Goal: Task Accomplishment & Management: Manage account settings

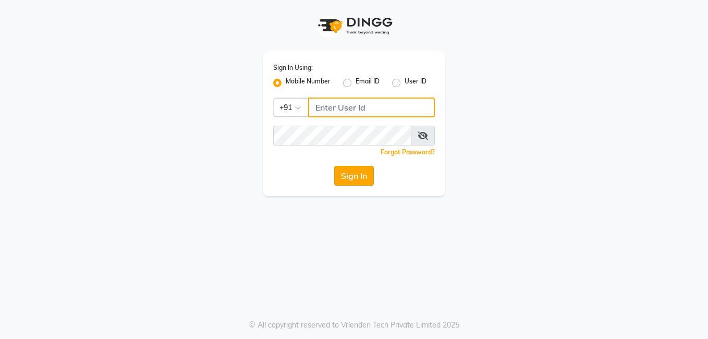
type input "8308252292"
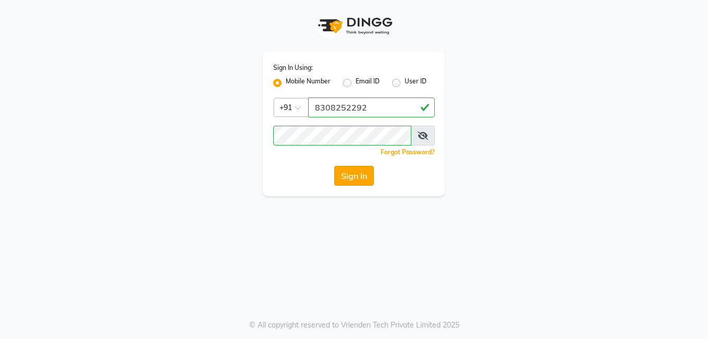
click at [360, 178] on button "Sign In" at bounding box center [354, 176] width 40 height 20
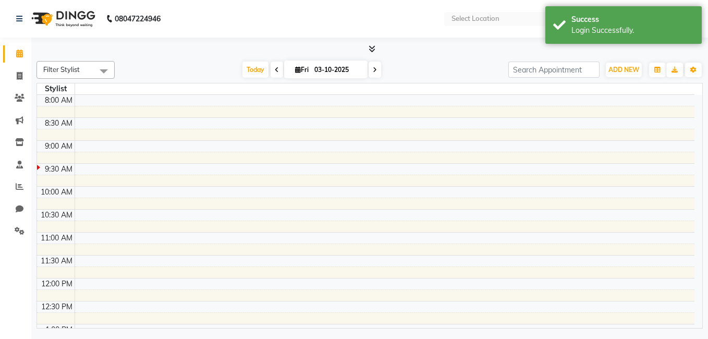
select select "en"
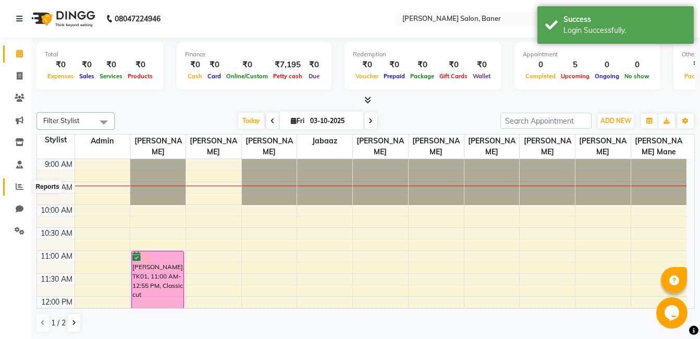
click at [20, 187] on icon at bounding box center [20, 186] width 8 height 8
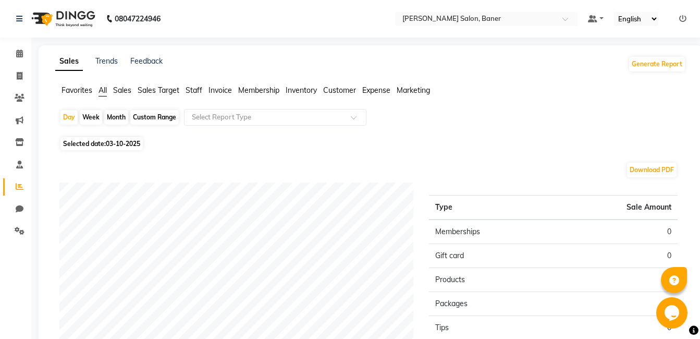
click at [110, 115] on div "Month" at bounding box center [116, 117] width 24 height 15
select select "10"
select select "2025"
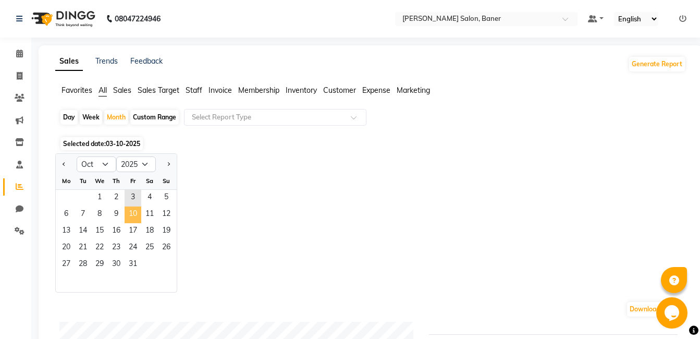
click at [135, 219] on span "10" at bounding box center [133, 214] width 17 height 17
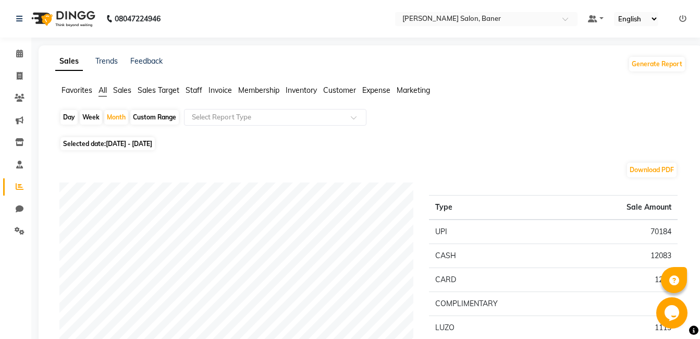
click at [190, 91] on span "Staff" at bounding box center [194, 89] width 17 height 9
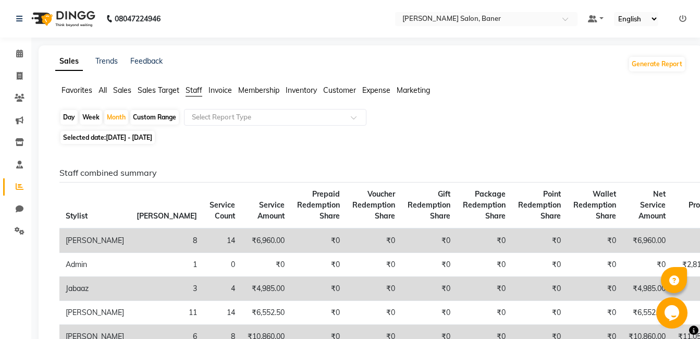
click at [104, 91] on span "All" at bounding box center [102, 89] width 8 height 9
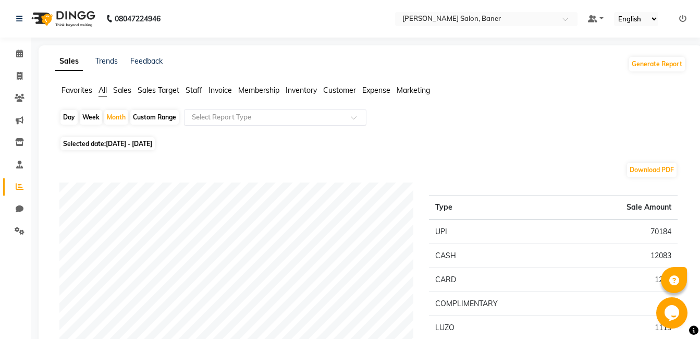
click at [238, 114] on input "text" at bounding box center [265, 117] width 150 height 10
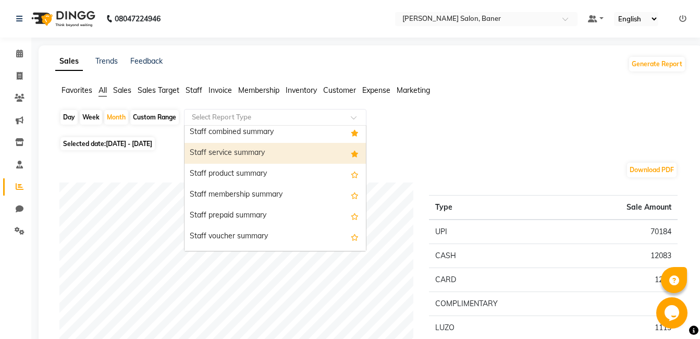
scroll to position [573, 0]
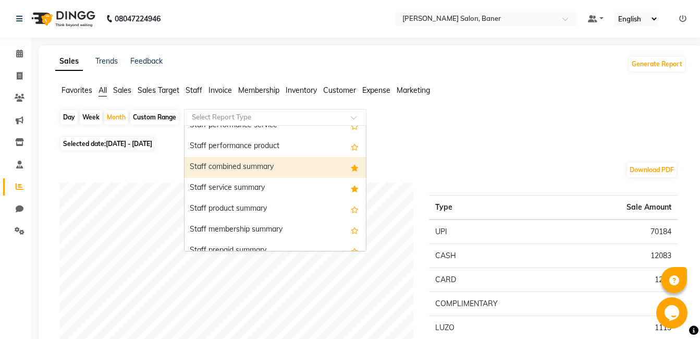
click at [270, 167] on div "Staff combined summary" at bounding box center [274, 167] width 181 height 21
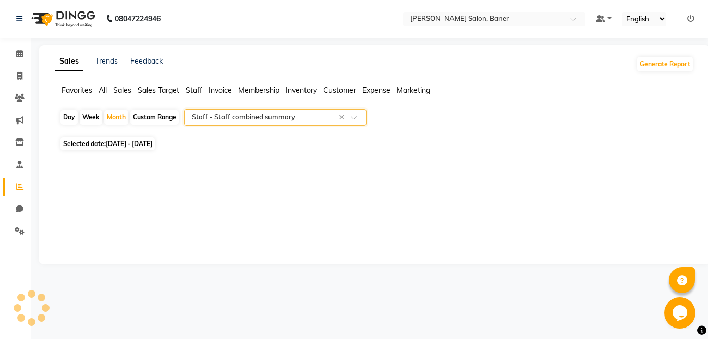
select select "filtered_report"
select select "csv"
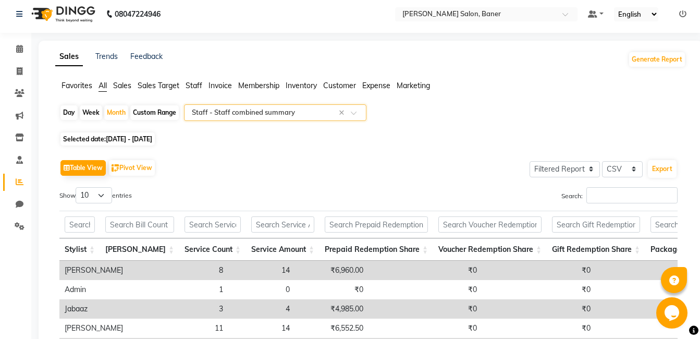
scroll to position [0, 0]
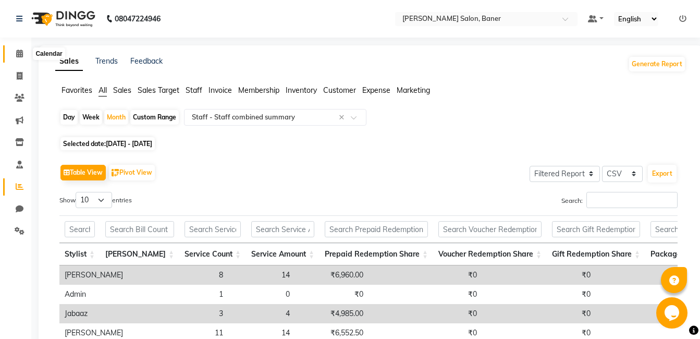
click at [18, 52] on icon at bounding box center [19, 54] width 7 height 8
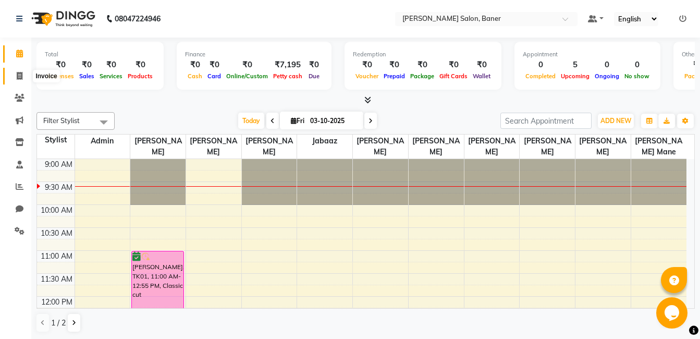
click at [15, 76] on span at bounding box center [19, 76] width 18 height 12
select select "service"
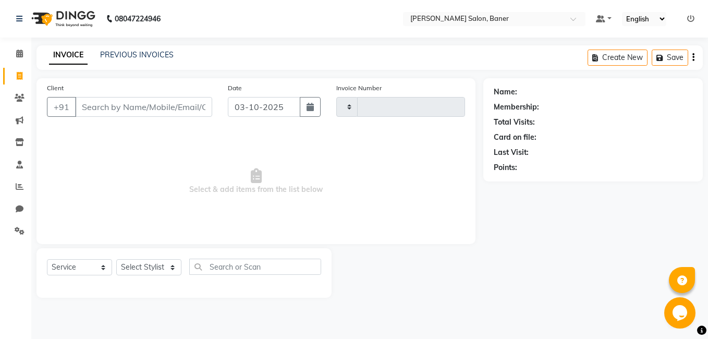
type input "3961"
select select "7115"
click at [153, 53] on link "PREVIOUS INVOICES" at bounding box center [136, 54] width 73 height 9
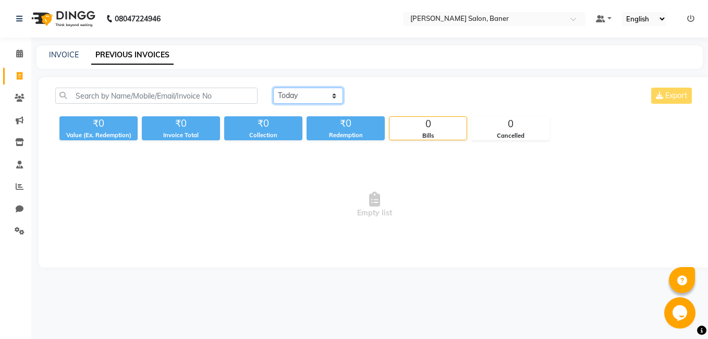
click at [299, 92] on select "[DATE] [DATE] Custom Range" at bounding box center [308, 96] width 70 height 16
select select "[DATE]"
click at [273, 88] on select "[DATE] [DATE] Custom Range" at bounding box center [308, 96] width 70 height 16
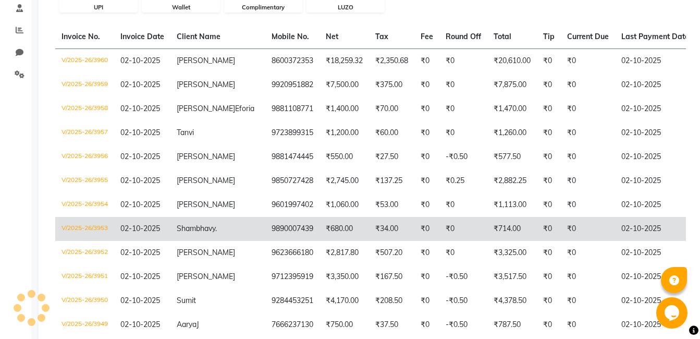
scroll to position [261, 0]
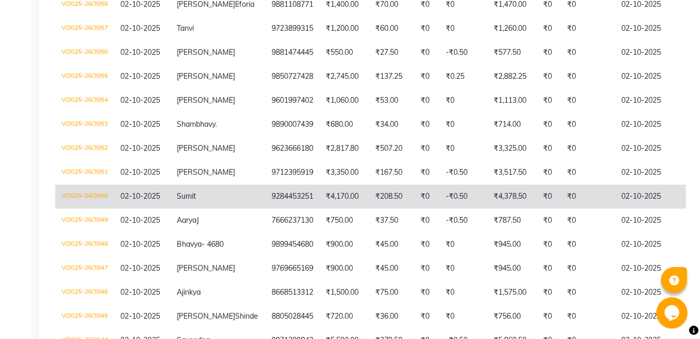
click at [487, 208] on td "₹4,378.50" at bounding box center [512, 196] width 50 height 24
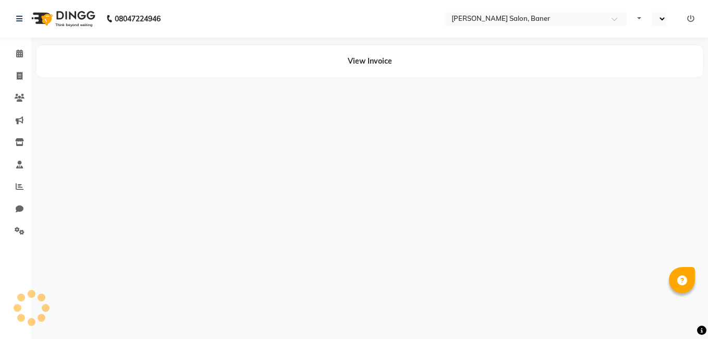
select select "en"
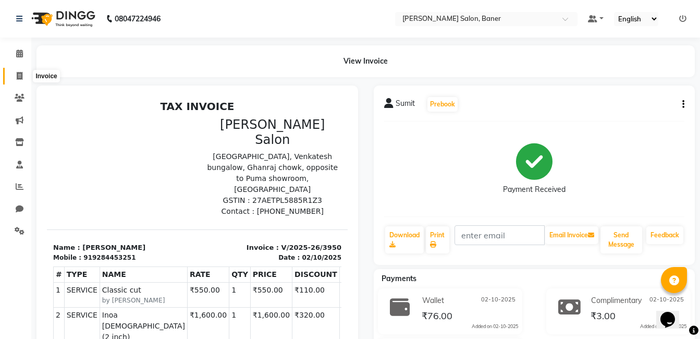
click at [21, 73] on icon at bounding box center [20, 76] width 6 height 8
select select "service"
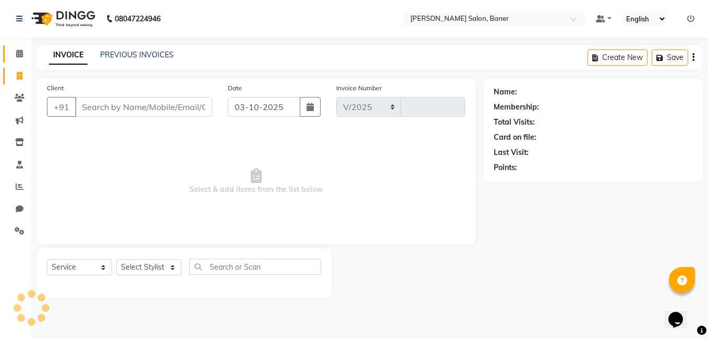
select select "7115"
type input "3961"
click at [18, 51] on icon at bounding box center [19, 54] width 7 height 8
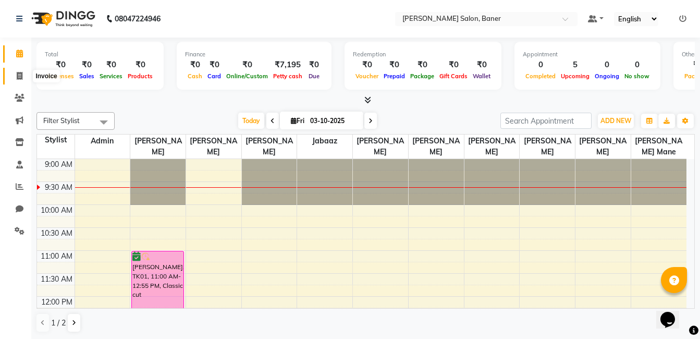
click at [17, 76] on icon at bounding box center [20, 76] width 6 height 8
select select "service"
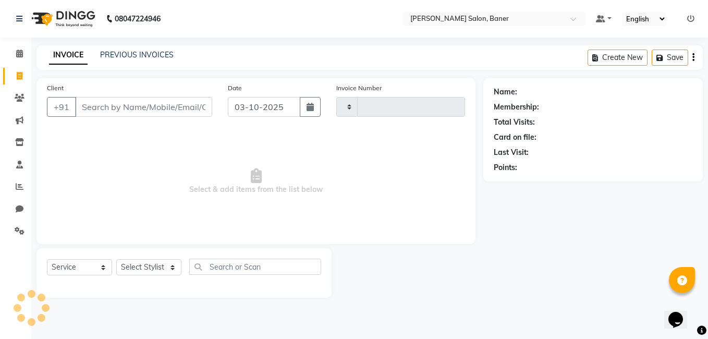
type input "3961"
select select "7115"
click at [122, 55] on link "PREVIOUS INVOICES" at bounding box center [136, 54] width 73 height 9
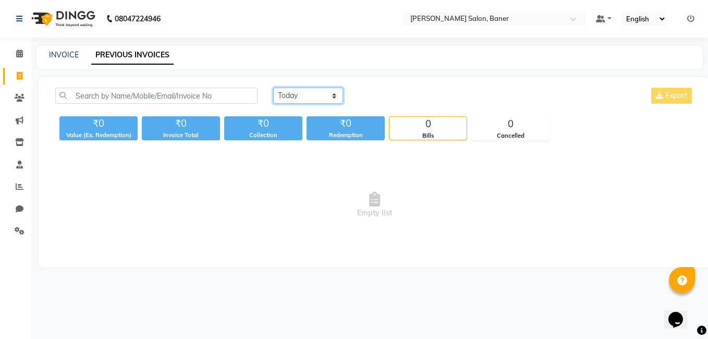
click at [316, 93] on select "[DATE] [DATE] Custom Range" at bounding box center [308, 96] width 70 height 16
select select "[DATE]"
click at [273, 88] on select "[DATE] [DATE] Custom Range" at bounding box center [308, 96] width 70 height 16
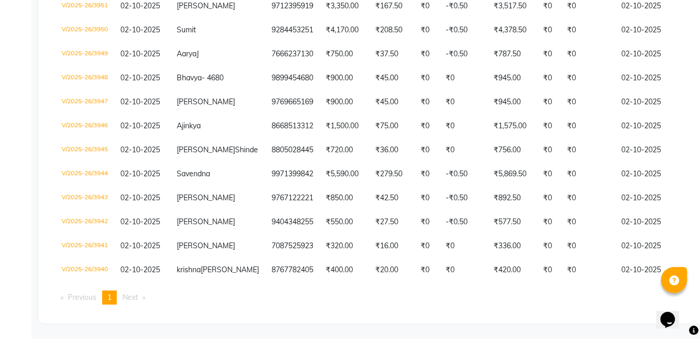
scroll to position [528, 0]
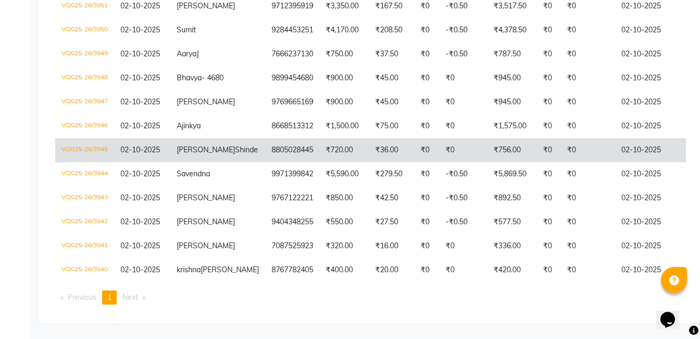
click at [205, 138] on td "Pranjal Shinde" at bounding box center [217, 150] width 95 height 24
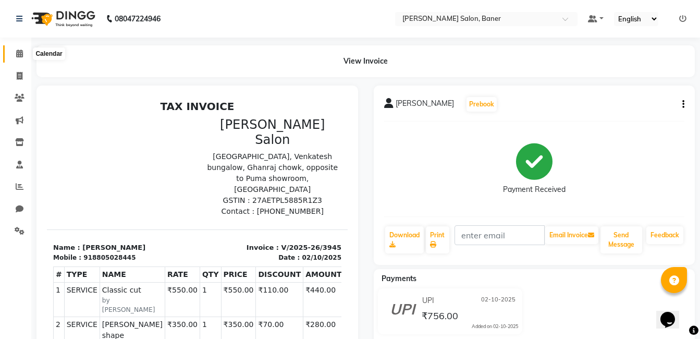
click at [21, 51] on icon at bounding box center [19, 54] width 7 height 8
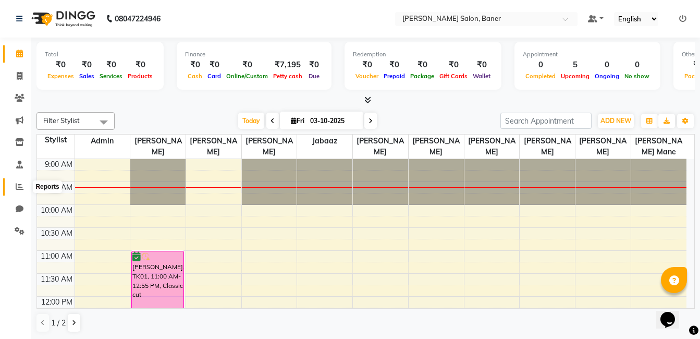
click at [17, 186] on icon at bounding box center [20, 186] width 8 height 8
